Goal: Information Seeking & Learning: Understand process/instructions

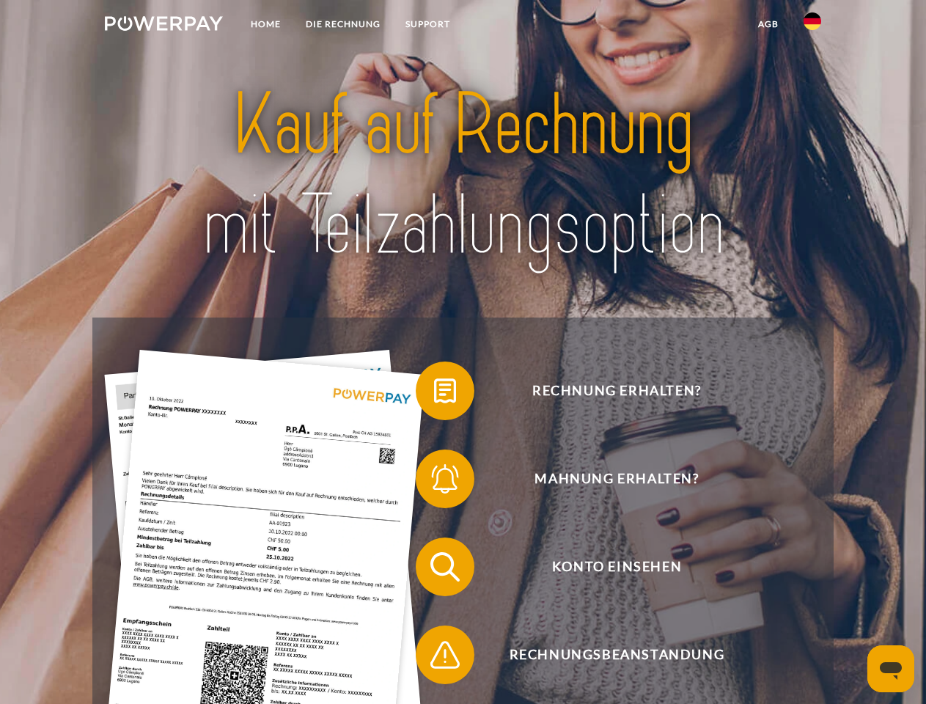
click at [163, 26] on img at bounding box center [164, 23] width 118 height 15
click at [812, 26] on img at bounding box center [812, 21] width 18 height 18
click at [767, 24] on link "agb" at bounding box center [767, 24] width 45 height 26
click at [434, 394] on span at bounding box center [422, 390] width 73 height 73
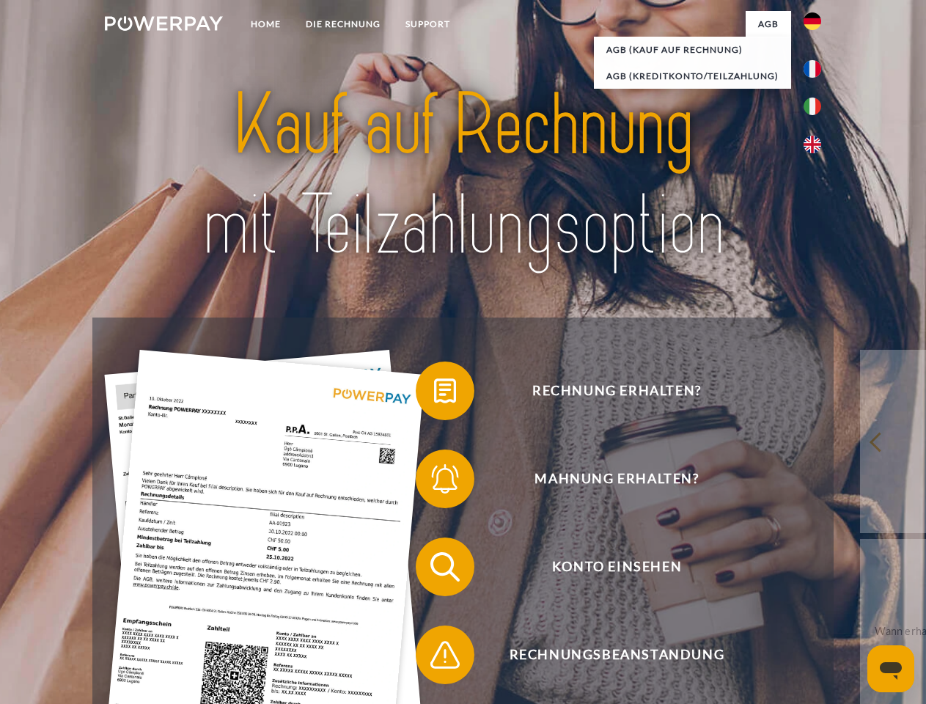
click at [434, 482] on span at bounding box center [422, 478] width 73 height 73
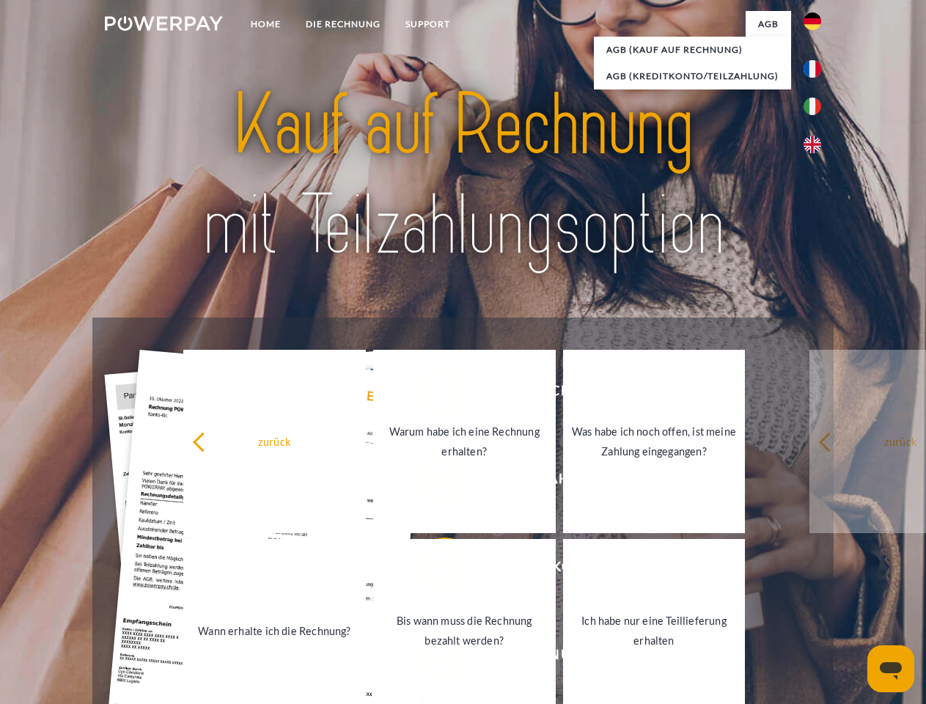
click at [434, 569] on link "Bis wann muss die Rechnung bezahlt werden?" at bounding box center [464, 630] width 182 height 183
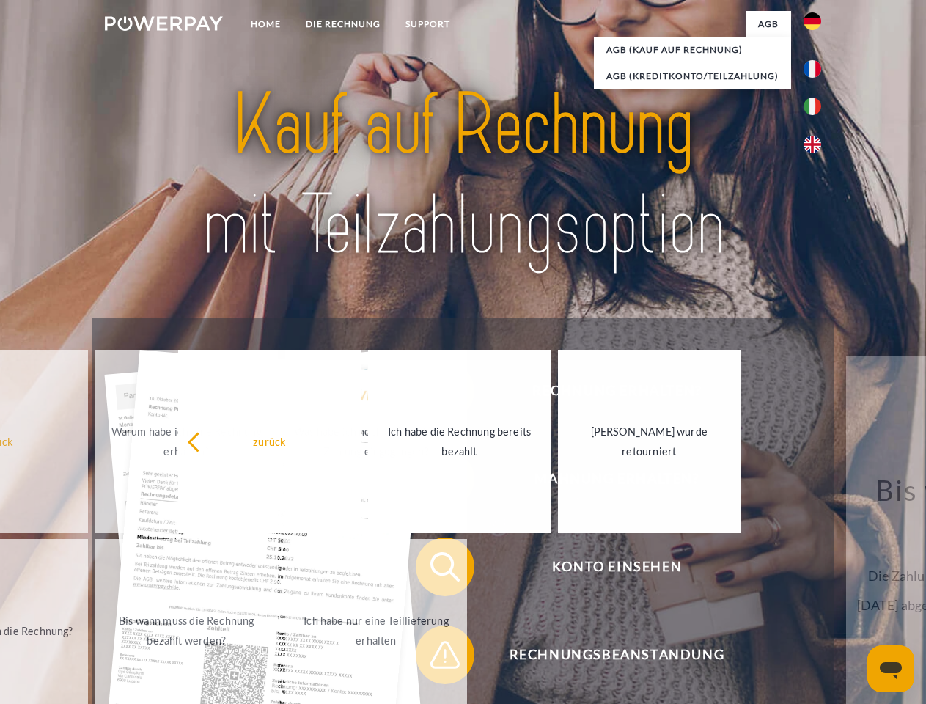
click at [434, 657] on div "zurück Warum habe ich eine Rechnung erhalten? Was habe ich noch offen, ist mein…" at bounding box center [187, 536] width 592 height 378
click at [890, 668] on icon "Messaging-Fenster öffnen" at bounding box center [890, 671] width 22 height 18
